Goal: Task Accomplishment & Management: Manage account settings

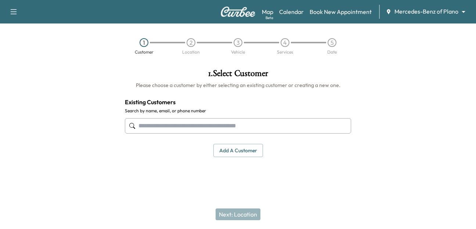
click at [423, 11] on body "Support Log Out Map Beta Calendar Book New Appointment Mercedes-Benz of Plano *…" at bounding box center [238, 114] width 476 height 229
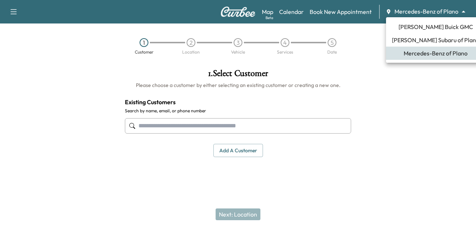
click at [430, 27] on span "[PERSON_NAME] Buick GMC" at bounding box center [436, 26] width 75 height 9
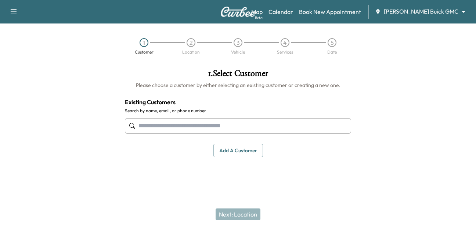
click at [171, 127] on input "text" at bounding box center [238, 125] width 226 height 15
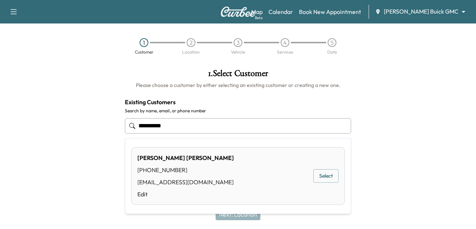
click at [322, 175] on button "Select" at bounding box center [326, 176] width 25 height 14
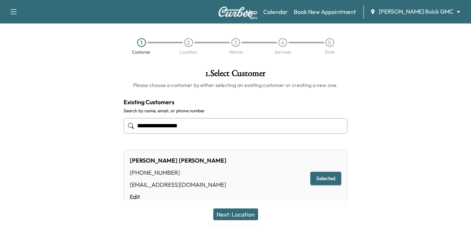
type input "**********"
click at [244, 215] on button "Next: Location" at bounding box center [235, 215] width 45 height 12
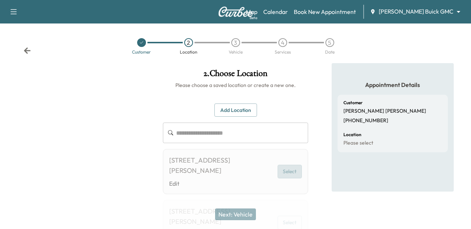
click at [289, 168] on button "Select" at bounding box center [290, 172] width 24 height 14
click at [233, 108] on button "Add Location" at bounding box center [235, 111] width 43 height 14
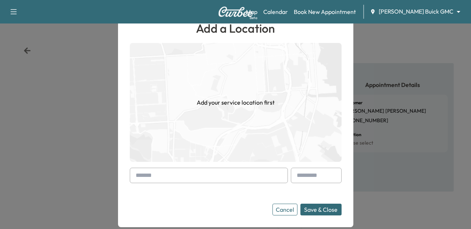
click at [154, 172] on input "text" at bounding box center [209, 175] width 158 height 15
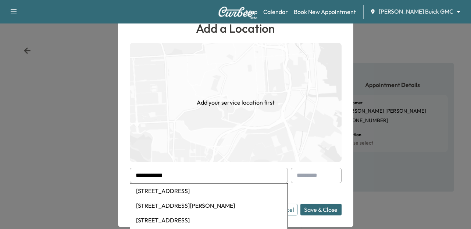
click at [188, 205] on li "[STREET_ADDRESS][PERSON_NAME]" at bounding box center [208, 205] width 157 height 15
type input "**********"
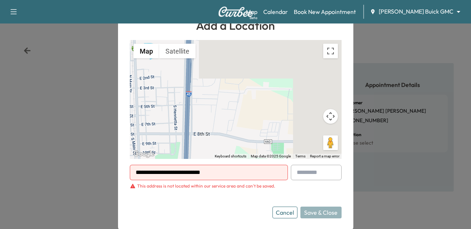
click at [431, 10] on body "**********" at bounding box center [235, 114] width 471 height 229
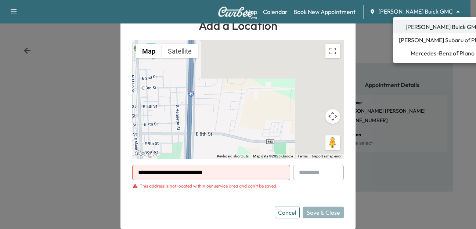
click at [425, 53] on span "Mercedes-Benz of Plano" at bounding box center [443, 53] width 64 height 9
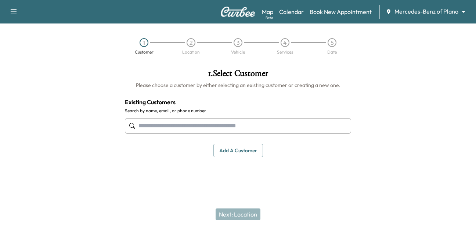
click at [171, 129] on input "text" at bounding box center [238, 125] width 226 height 15
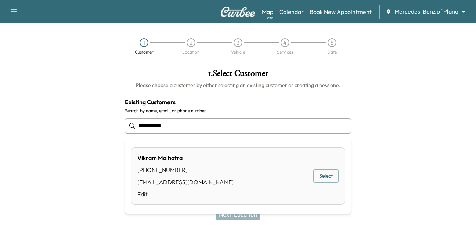
click at [327, 176] on button "Select" at bounding box center [326, 176] width 25 height 14
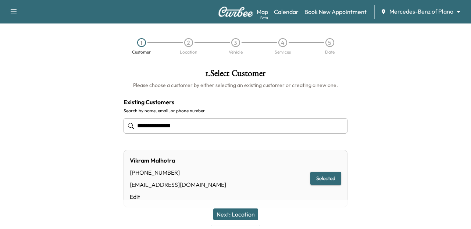
type input "**********"
click at [235, 214] on button "Next: Location" at bounding box center [235, 215] width 45 height 12
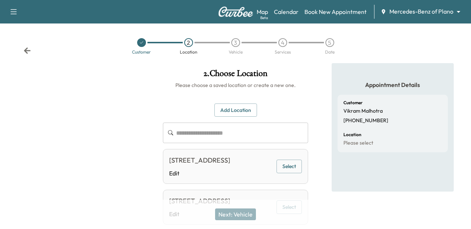
click at [196, 136] on input "text" at bounding box center [242, 133] width 132 height 21
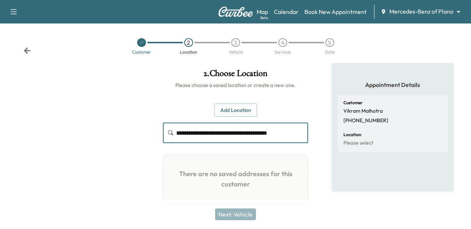
type input "**********"
click at [245, 111] on button "Add Location" at bounding box center [235, 111] width 43 height 14
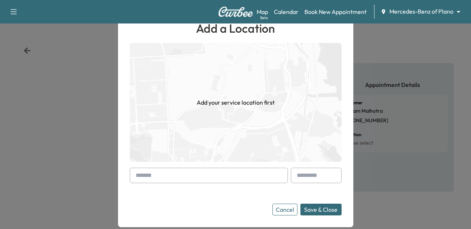
click at [195, 175] on input "text" at bounding box center [209, 175] width 158 height 15
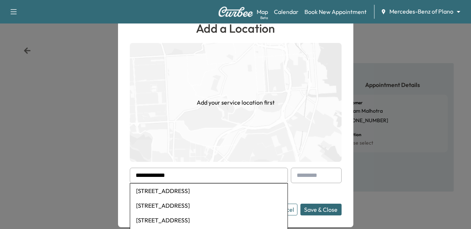
click at [206, 191] on li "[STREET_ADDRESS]" at bounding box center [208, 191] width 157 height 15
type input "**********"
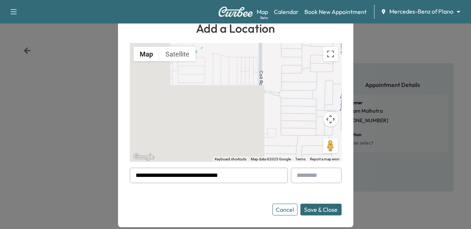
click at [311, 207] on button "Save & Close" at bounding box center [320, 210] width 41 height 12
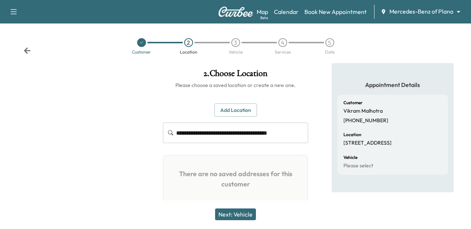
click at [237, 214] on button "Next: Vehicle" at bounding box center [235, 215] width 41 height 12
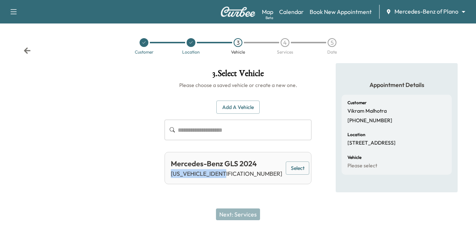
drag, startPoint x: 225, startPoint y: 176, endPoint x: 171, endPoint y: 176, distance: 54.0
click at [171, 176] on div "Mercedes-Benz GLS 2024 [US_VEHICLE_IDENTIFICATION_NUMBER] Select" at bounding box center [238, 168] width 147 height 32
copy p "[US_VEHICLE_IDENTIFICATION_NUMBER]"
click at [296, 168] on button "Select" at bounding box center [298, 169] width 24 height 14
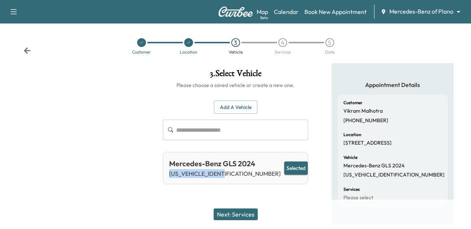
click at [244, 213] on button "Next: Services" at bounding box center [236, 215] width 44 height 12
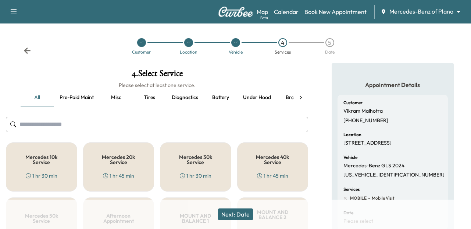
click at [118, 165] on h5 "Mercedes 20k Service" at bounding box center [118, 160] width 47 height 10
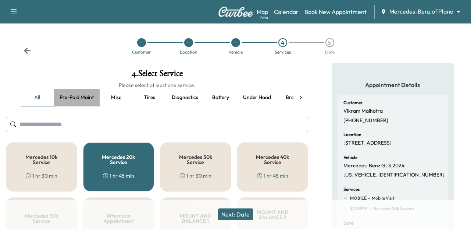
drag, startPoint x: 76, startPoint y: 98, endPoint x: 106, endPoint y: 111, distance: 32.9
click at [75, 98] on button "Pre-paid maint" at bounding box center [77, 98] width 46 height 18
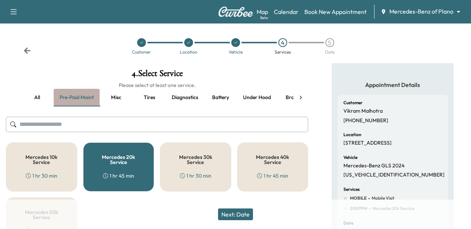
click at [66, 93] on button "Pre-paid maint" at bounding box center [77, 98] width 46 height 18
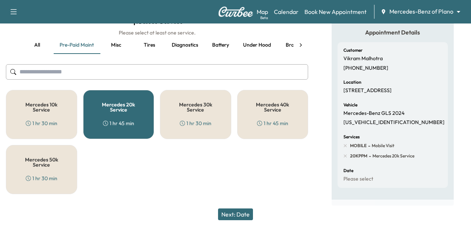
scroll to position [59, 0]
click at [240, 215] on button "Next: Date" at bounding box center [235, 215] width 35 height 12
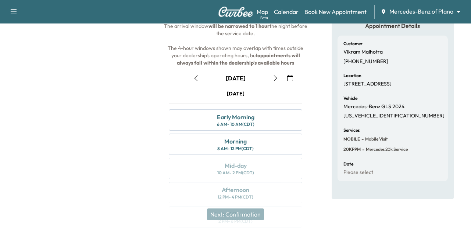
click at [275, 77] on icon "button" at bounding box center [274, 78] width 3 height 6
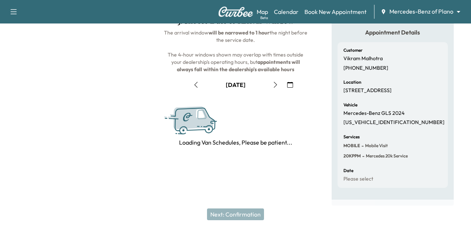
click at [274, 82] on icon "button" at bounding box center [275, 85] width 6 height 6
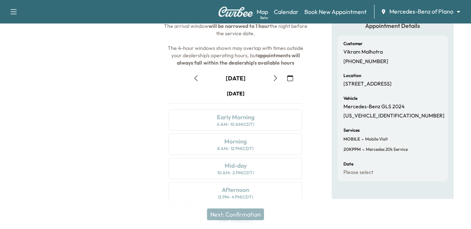
click at [276, 78] on icon "button" at bounding box center [275, 78] width 6 height 6
click at [276, 79] on icon "button" at bounding box center [275, 78] width 6 height 6
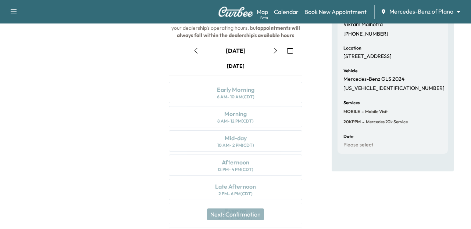
scroll to position [0, 0]
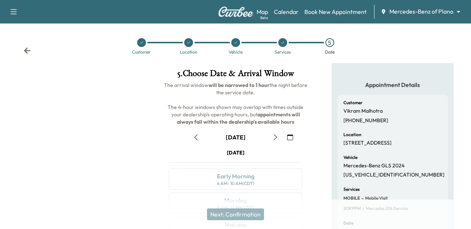
click at [274, 136] on icon "button" at bounding box center [275, 138] width 6 height 6
click at [290, 137] on icon "button" at bounding box center [290, 138] width 6 height 6
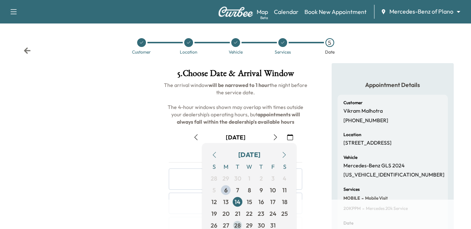
click at [233, 225] on span "28" at bounding box center [238, 226] width 12 height 12
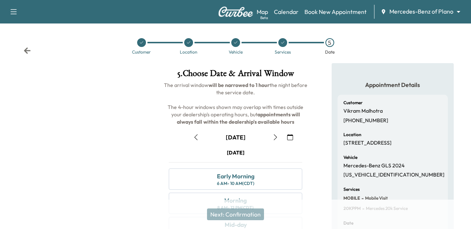
click at [188, 42] on icon at bounding box center [188, 42] width 4 height 4
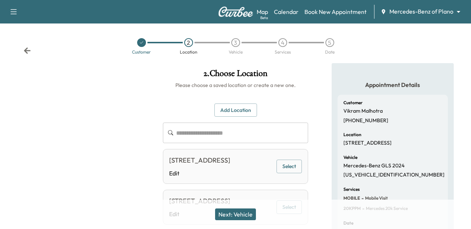
click at [198, 134] on input "text" at bounding box center [242, 133] width 132 height 21
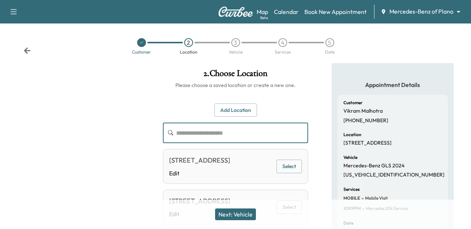
type input "*"
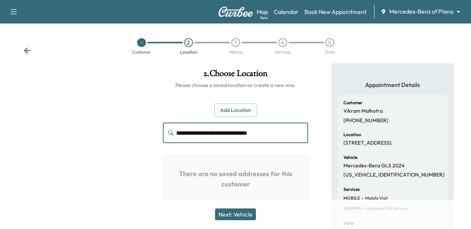
type input "**********"
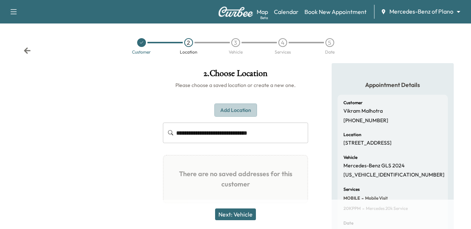
click at [232, 108] on button "Add Location" at bounding box center [235, 111] width 43 height 14
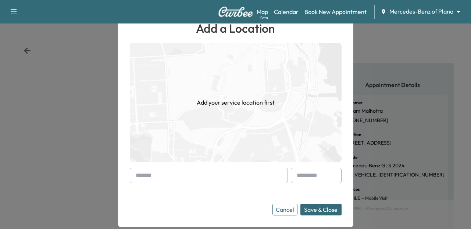
drag, startPoint x: 189, startPoint y: 169, endPoint x: 211, endPoint y: 168, distance: 21.7
click at [190, 169] on input "text" at bounding box center [209, 175] width 158 height 15
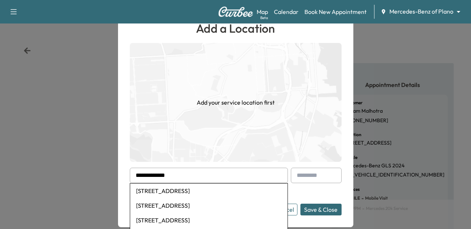
click at [213, 188] on li "[STREET_ADDRESS]" at bounding box center [208, 191] width 157 height 15
type input "**********"
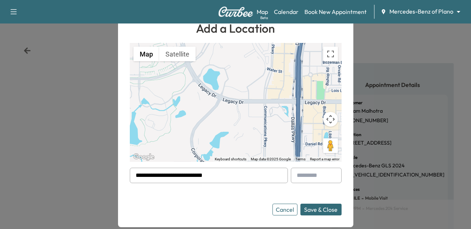
click at [313, 172] on input "text" at bounding box center [316, 175] width 51 height 15
click at [326, 210] on button "Save & Close" at bounding box center [320, 210] width 41 height 12
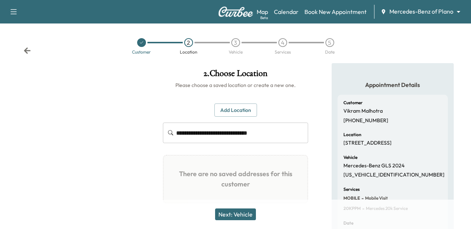
click at [234, 110] on button "Add Location" at bounding box center [235, 111] width 43 height 14
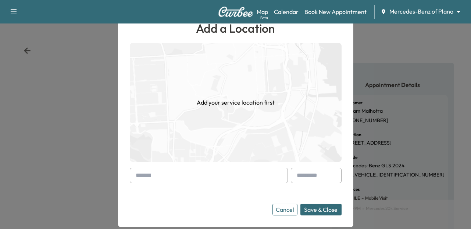
click at [178, 176] on input "text" at bounding box center [209, 175] width 158 height 15
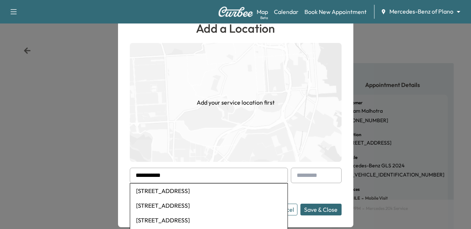
click at [208, 191] on li "[STREET_ADDRESS]" at bounding box center [208, 191] width 157 height 15
type input "**********"
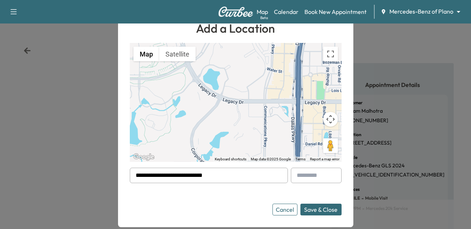
click at [313, 208] on button "Save & Close" at bounding box center [320, 210] width 41 height 12
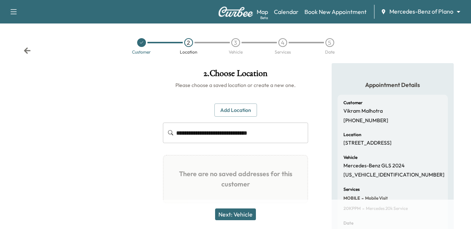
click at [239, 213] on button "Next: Vehicle" at bounding box center [235, 215] width 41 height 12
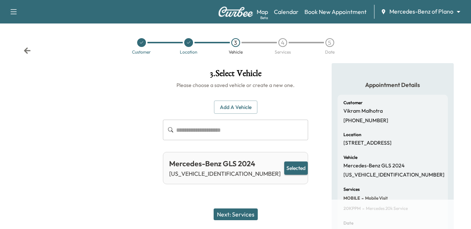
click at [231, 214] on button "Next: Services" at bounding box center [236, 215] width 44 height 12
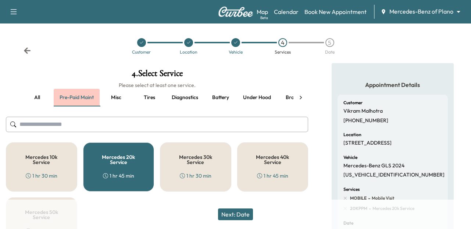
click at [75, 94] on button "Pre-paid maint" at bounding box center [77, 98] width 46 height 18
click at [239, 214] on button "Next: Date" at bounding box center [235, 215] width 35 height 12
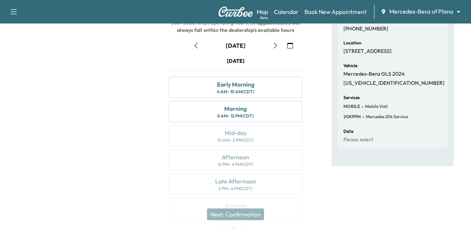
scroll to position [110, 0]
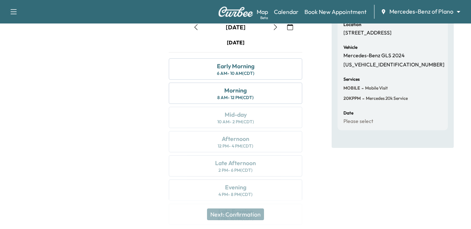
click at [273, 28] on icon "button" at bounding box center [275, 27] width 6 height 6
click at [236, 121] on div "10 AM - 2 PM (CDT)" at bounding box center [235, 122] width 37 height 6
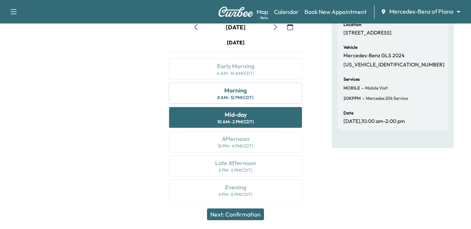
click at [225, 214] on button "Next: Confirmation" at bounding box center [235, 215] width 57 height 12
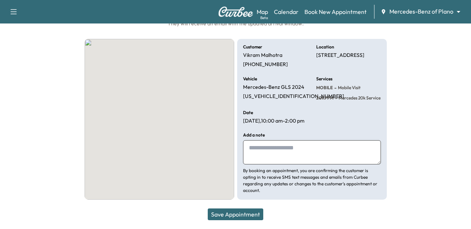
scroll to position [69, 0]
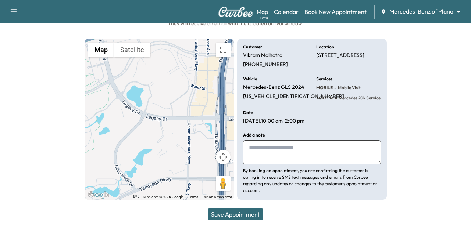
click at [234, 211] on button "Save Appointment" at bounding box center [236, 215] width 56 height 12
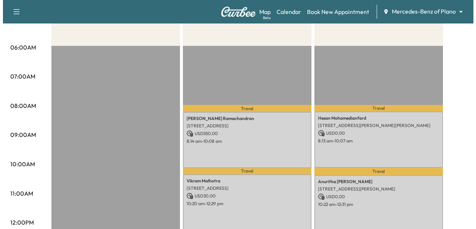
scroll to position [147, 0]
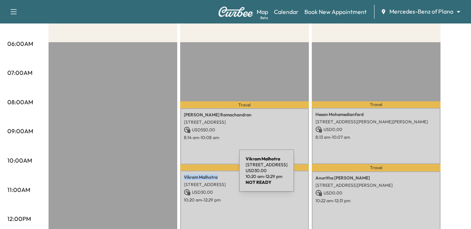
drag, startPoint x: 219, startPoint y: 177, endPoint x: 184, endPoint y: 175, distance: 35.7
click at [184, 175] on p "[PERSON_NAME]" at bounding box center [244, 178] width 121 height 6
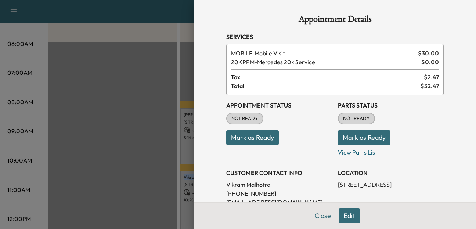
copy p "[PERSON_NAME]"
click at [316, 215] on button "Close" at bounding box center [323, 216] width 26 height 15
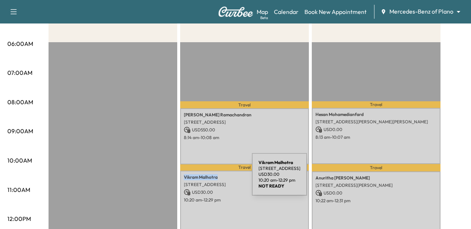
click at [197, 179] on div "[PERSON_NAME] [STREET_ADDRESS] USD 30.00 10:20 am - 12:29 pm" at bounding box center [244, 203] width 129 height 64
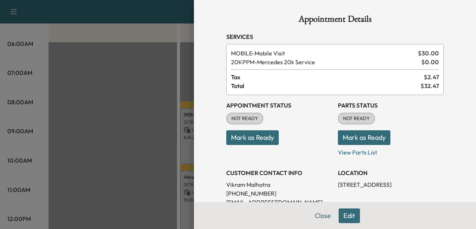
click at [340, 215] on button "Edit" at bounding box center [349, 216] width 21 height 15
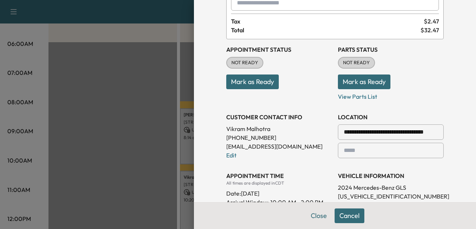
scroll to position [74, 0]
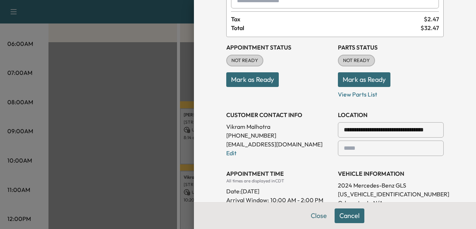
click at [0, 224] on div at bounding box center [238, 114] width 476 height 229
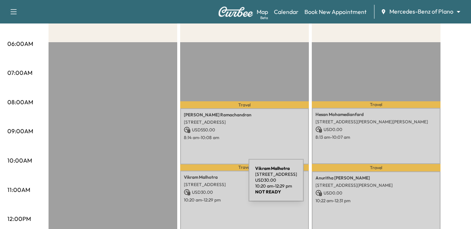
click at [193, 185] on p "[STREET_ADDRESS]" at bounding box center [244, 185] width 121 height 6
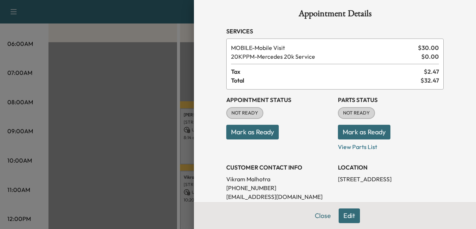
scroll to position [0, 0]
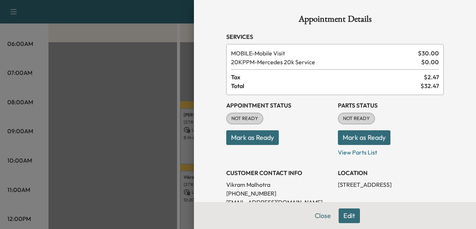
click at [238, 56] on span "MOBILE - Mobile Visit" at bounding box center [323, 53] width 184 height 9
click at [248, 65] on span "20KPPM - Mercedes 20k Service" at bounding box center [324, 62] width 187 height 9
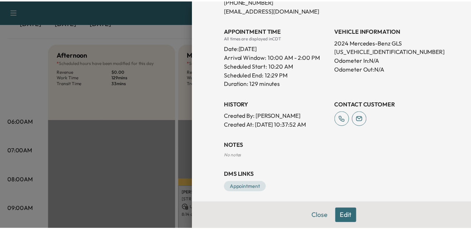
scroll to position [197, 0]
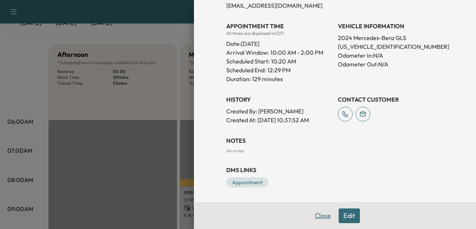
click at [314, 216] on button "Close" at bounding box center [323, 216] width 26 height 15
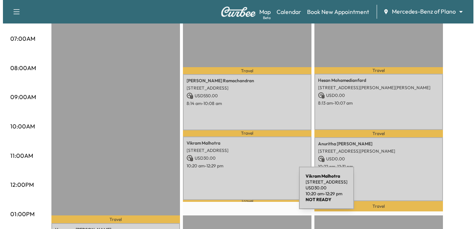
scroll to position [216, 0]
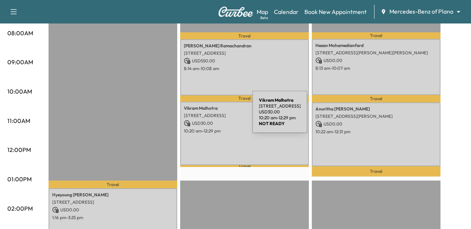
click at [197, 117] on p "[STREET_ADDRESS]" at bounding box center [244, 116] width 121 height 6
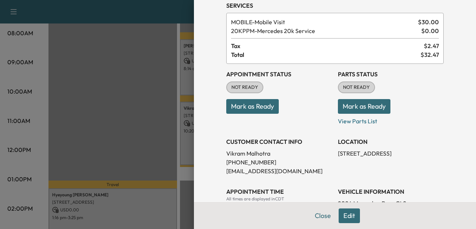
scroll to position [0, 0]
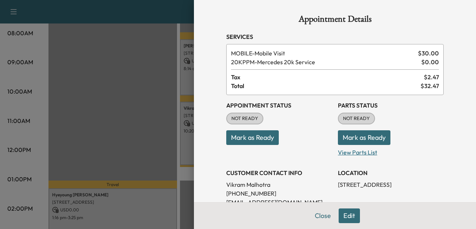
click at [355, 151] on p "View Parts List" at bounding box center [391, 151] width 106 height 12
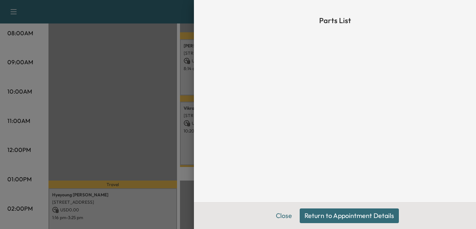
click at [346, 217] on button "Return to Appointment Details" at bounding box center [349, 216] width 99 height 15
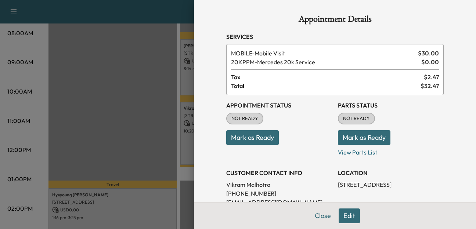
click at [246, 54] on span "MOBILE - Mobile Visit" at bounding box center [323, 53] width 184 height 9
click at [428, 55] on span "$ 30.00" at bounding box center [428, 53] width 21 height 9
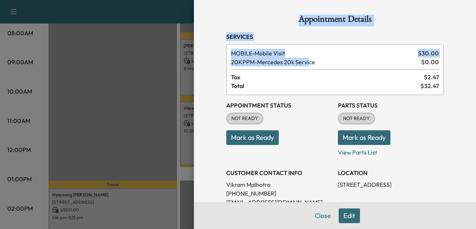
drag, startPoint x: 306, startPoint y: 63, endPoint x: 41, endPoint y: 68, distance: 264.7
click at [41, 68] on div "Appointment Details Services MOBILE - Mobile Visit $ 30.00 20KPPM - Mercedes 20…" at bounding box center [238, 114] width 476 height 229
click at [323, 25] on h1 "Appointment Details" at bounding box center [335, 21] width 218 height 12
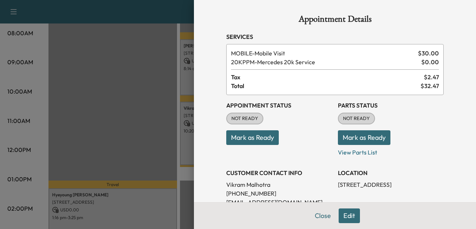
click at [18, 28] on div at bounding box center [238, 114] width 476 height 229
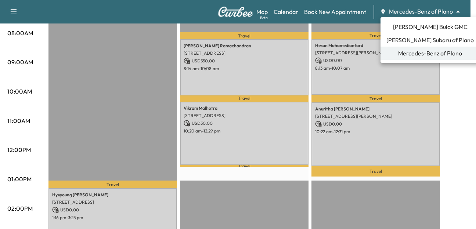
click at [207, 108] on div at bounding box center [238, 114] width 476 height 229
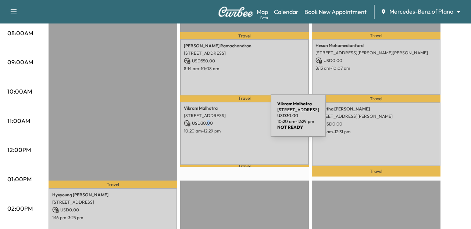
click at [209, 123] on p "USD 30.00" at bounding box center [244, 123] width 121 height 7
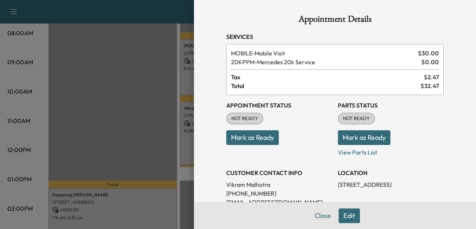
click at [232, 117] on span "NOT READY" at bounding box center [245, 118] width 36 height 7
click at [237, 53] on span "MOBILE - Mobile Visit" at bounding box center [323, 53] width 184 height 9
click at [432, 55] on span "$ 30.00" at bounding box center [428, 53] width 21 height 9
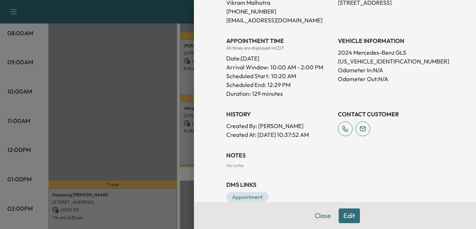
scroll to position [197, 0]
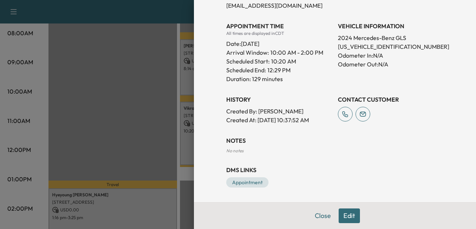
click at [226, 144] on h3 "NOTES" at bounding box center [335, 140] width 218 height 9
click at [233, 148] on div "NOTES No notes" at bounding box center [335, 145] width 218 height 18
click at [343, 215] on button "Edit" at bounding box center [349, 216] width 21 height 15
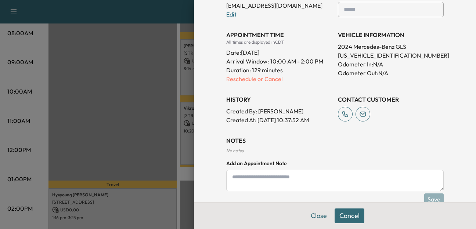
click at [254, 183] on textarea at bounding box center [335, 180] width 218 height 21
type textarea "**********"
click at [428, 195] on button "Save" at bounding box center [434, 200] width 19 height 12
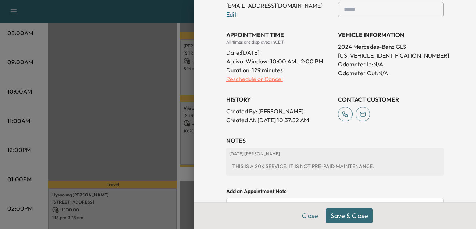
click at [246, 77] on p "Reschedule or Cancel" at bounding box center [279, 79] width 106 height 9
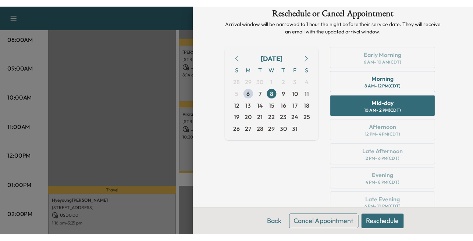
scroll to position [0, 0]
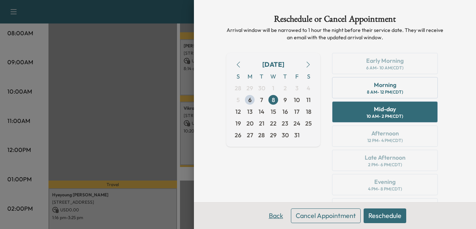
click at [269, 215] on button "Back" at bounding box center [276, 216] width 24 height 15
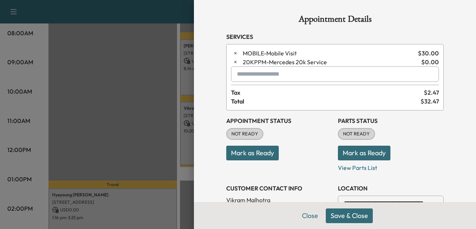
click at [248, 74] on input "text" at bounding box center [335, 74] width 208 height 15
click at [243, 56] on span "MOBILE - Mobile Visit" at bounding box center [329, 53] width 172 height 9
click at [244, 75] on input "text" at bounding box center [335, 74] width 208 height 15
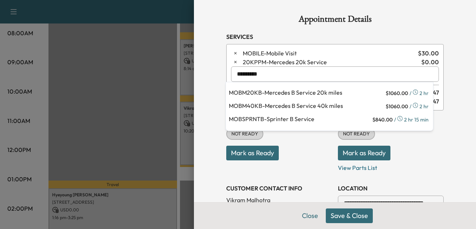
click at [290, 91] on p "MOBM20KB - Mercedes B Service 20k miles" at bounding box center [306, 93] width 155 height 10
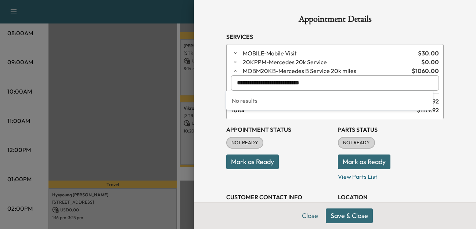
drag, startPoint x: 311, startPoint y: 82, endPoint x: 271, endPoint y: 79, distance: 39.8
click at [226, 86] on div "**********" at bounding box center [335, 81] width 218 height 75
type input "**********"
click at [233, 69] on icon "button" at bounding box center [235, 70] width 5 height 5
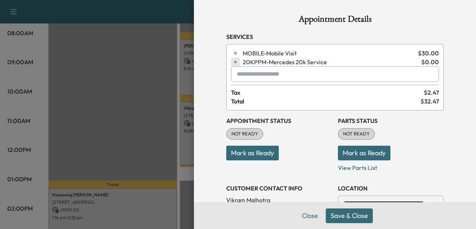
click at [233, 62] on icon "button" at bounding box center [235, 62] width 5 height 5
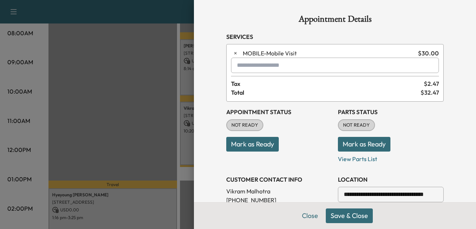
click at [251, 65] on input "text" at bounding box center [335, 65] width 208 height 15
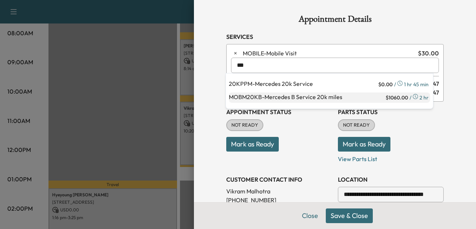
click at [293, 96] on p "MOBM20KB - Mercedes B Service 20k miles" at bounding box center [306, 98] width 155 height 10
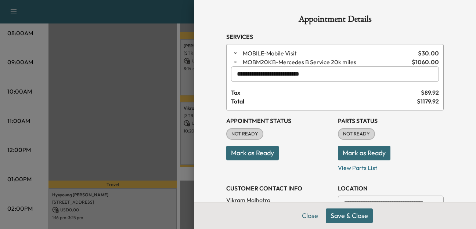
type input "**********"
click at [340, 216] on button "Save & Close" at bounding box center [349, 216] width 47 height 15
